Goal: Ask a question

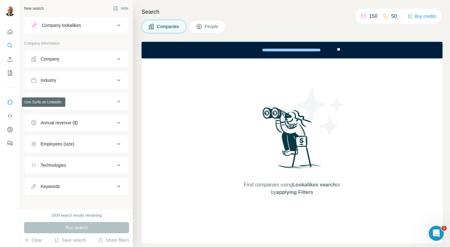
click at [10, 102] on icon "Use Surfe on LinkedIn" at bounding box center [10, 102] width 6 height 6
click at [15, 30] on button "Quick start" at bounding box center [10, 31] width 10 height 11
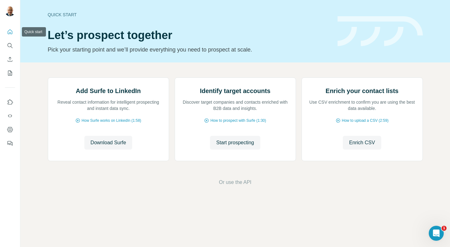
scroll to position [22, 0]
click at [430, 234] on div "Open Intercom Messenger" at bounding box center [435, 232] width 21 height 21
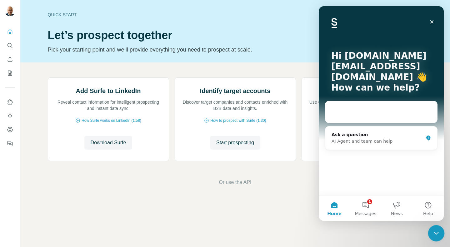
scroll to position [0, 0]
click at [366, 207] on button "1 Messages" at bounding box center [365, 208] width 31 height 25
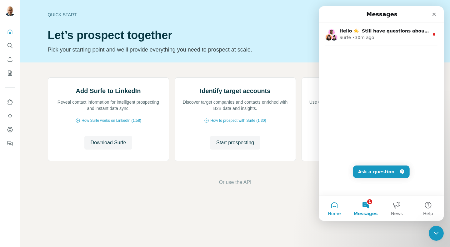
click at [338, 210] on button "Home" at bounding box center [334, 208] width 31 height 25
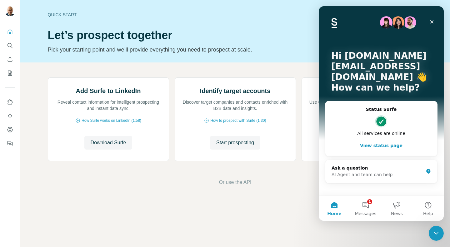
click at [395, 144] on button "View status page" at bounding box center [380, 145] width 99 height 12
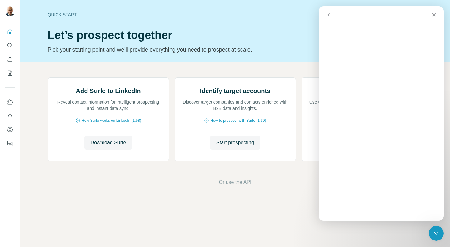
click at [326, 15] on icon "go back" at bounding box center [328, 14] width 5 height 5
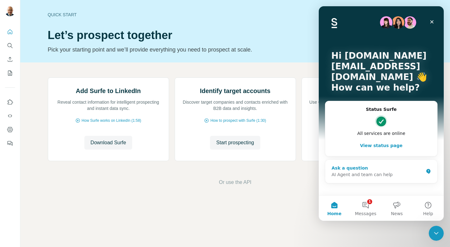
click at [357, 173] on div "AI Agent and team can help" at bounding box center [377, 174] width 92 height 7
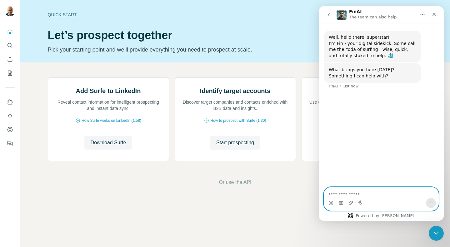
click at [341, 193] on textarea "Ask a question…" at bounding box center [381, 192] width 114 height 11
paste textarea "**********"
type textarea "**********"
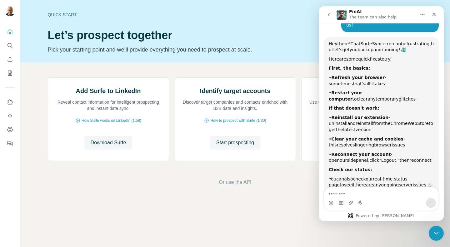
scroll to position [98, 0]
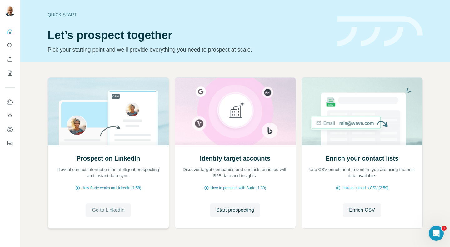
click at [118, 209] on span "Go to LinkedIn" at bounding box center [108, 209] width 32 height 7
